Goal: Find specific page/section: Find specific page/section

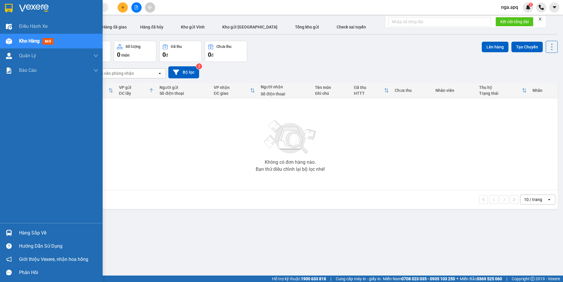
click at [10, 231] on img at bounding box center [9, 233] width 6 height 6
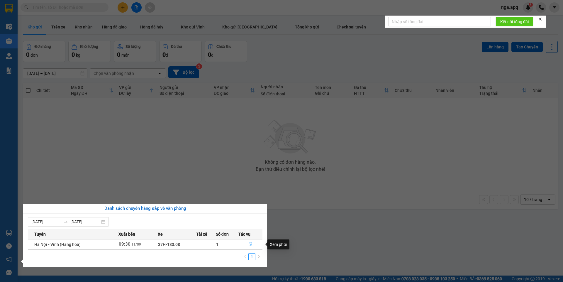
click at [250, 243] on icon "file-done" at bounding box center [251, 244] width 4 height 4
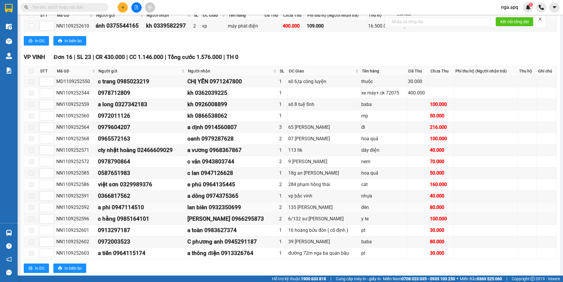
scroll to position [91, 0]
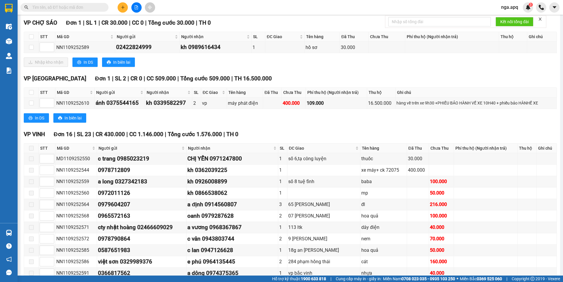
drag, startPoint x: 433, startPoint y: 111, endPoint x: 434, endPoint y: 115, distance: 4.2
click at [434, 113] on div "VP [GEOGRAPHIC_DATA] 1 | SL 2 | CR 0 | CC 509.000 | Tổng cước 509.000 | TH 16.5…" at bounding box center [291, 100] width 534 height 53
click at [434, 115] on div "In DS In biên lai" at bounding box center [291, 117] width 534 height 9
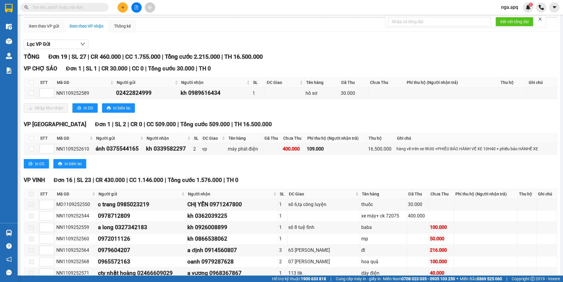
scroll to position [32, 0]
